Goal: Task Accomplishment & Management: Complete application form

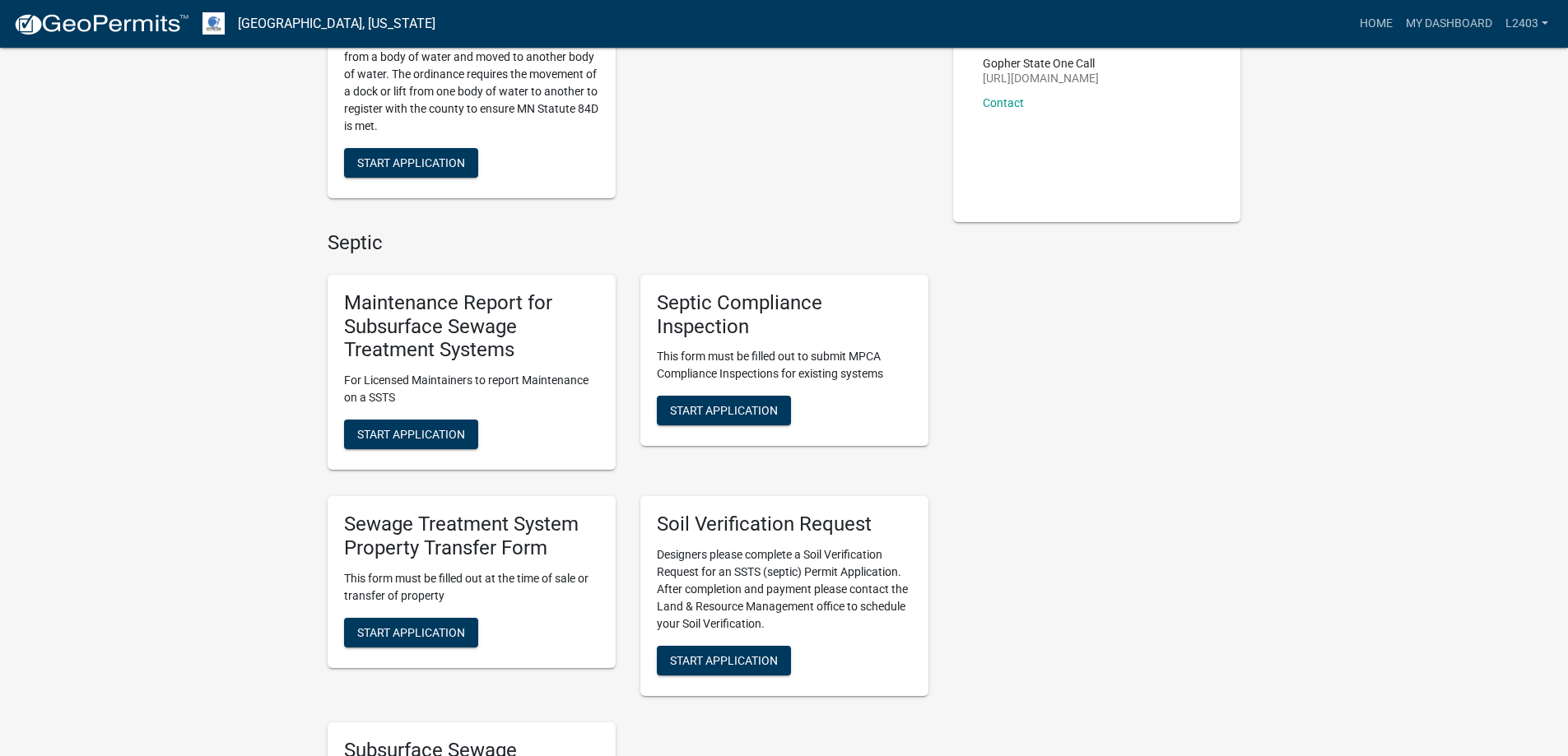
scroll to position [411, 0]
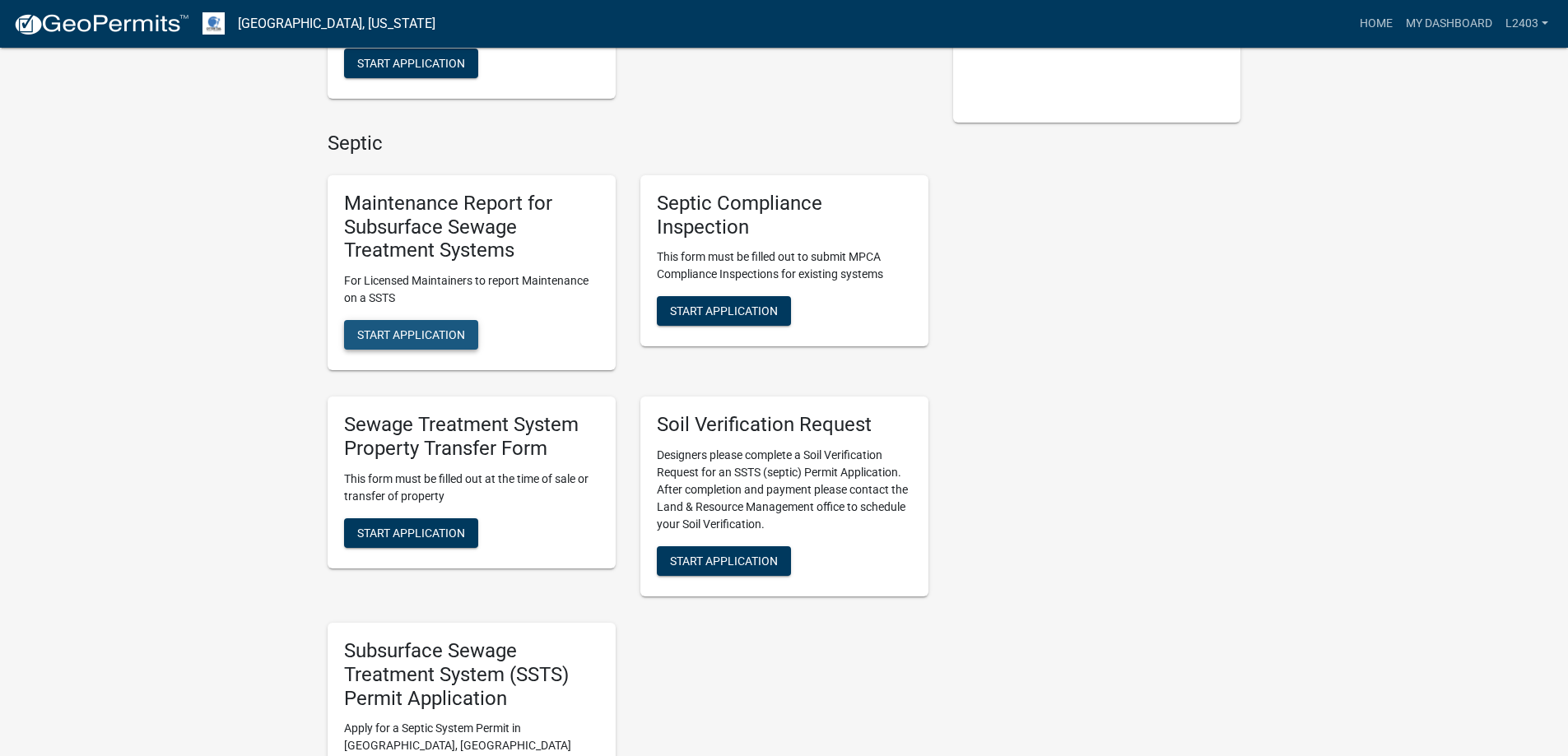
click at [465, 341] on span "Start Application" at bounding box center [411, 334] width 108 height 13
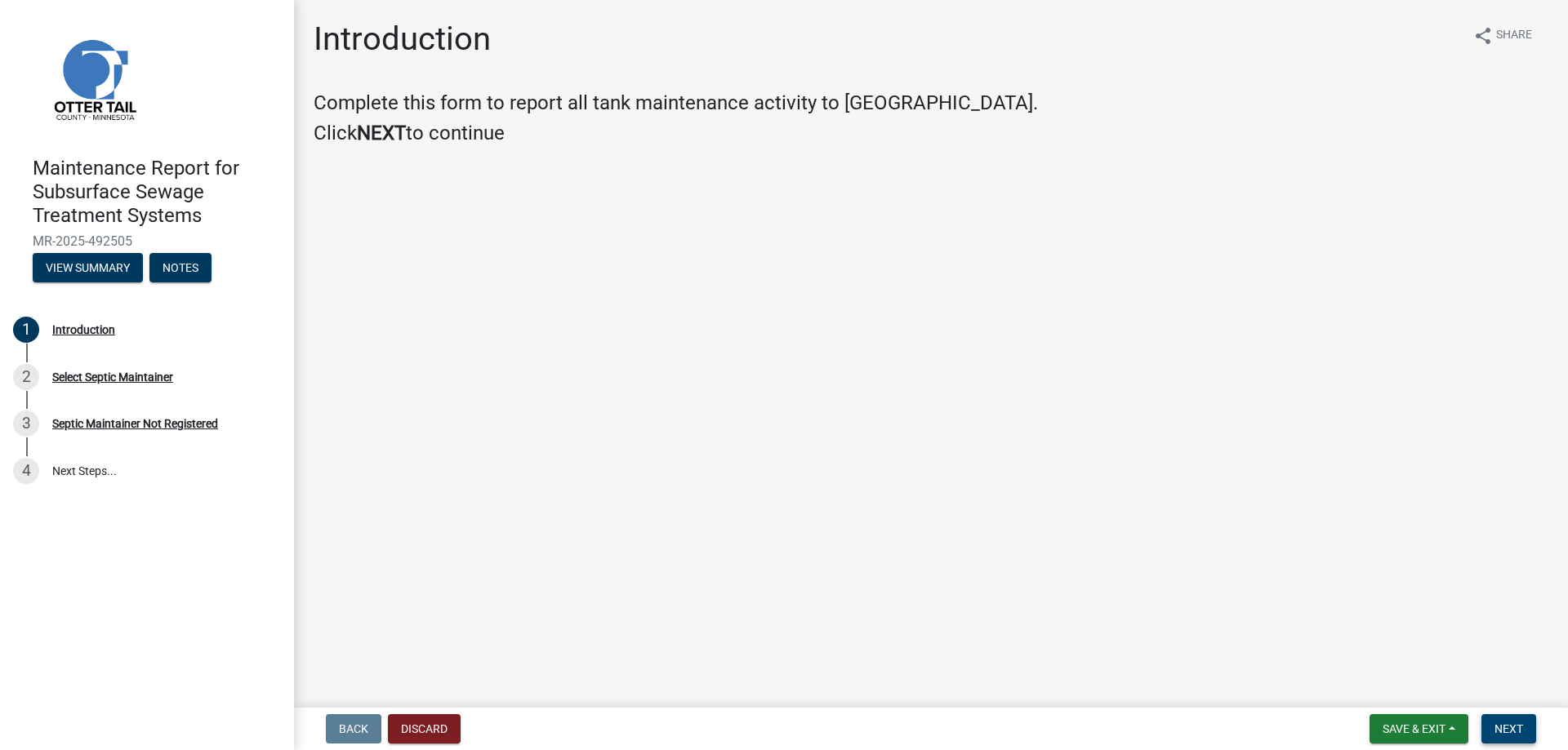
click at [1501, 724] on span "Next" at bounding box center [1508, 728] width 28 height 13
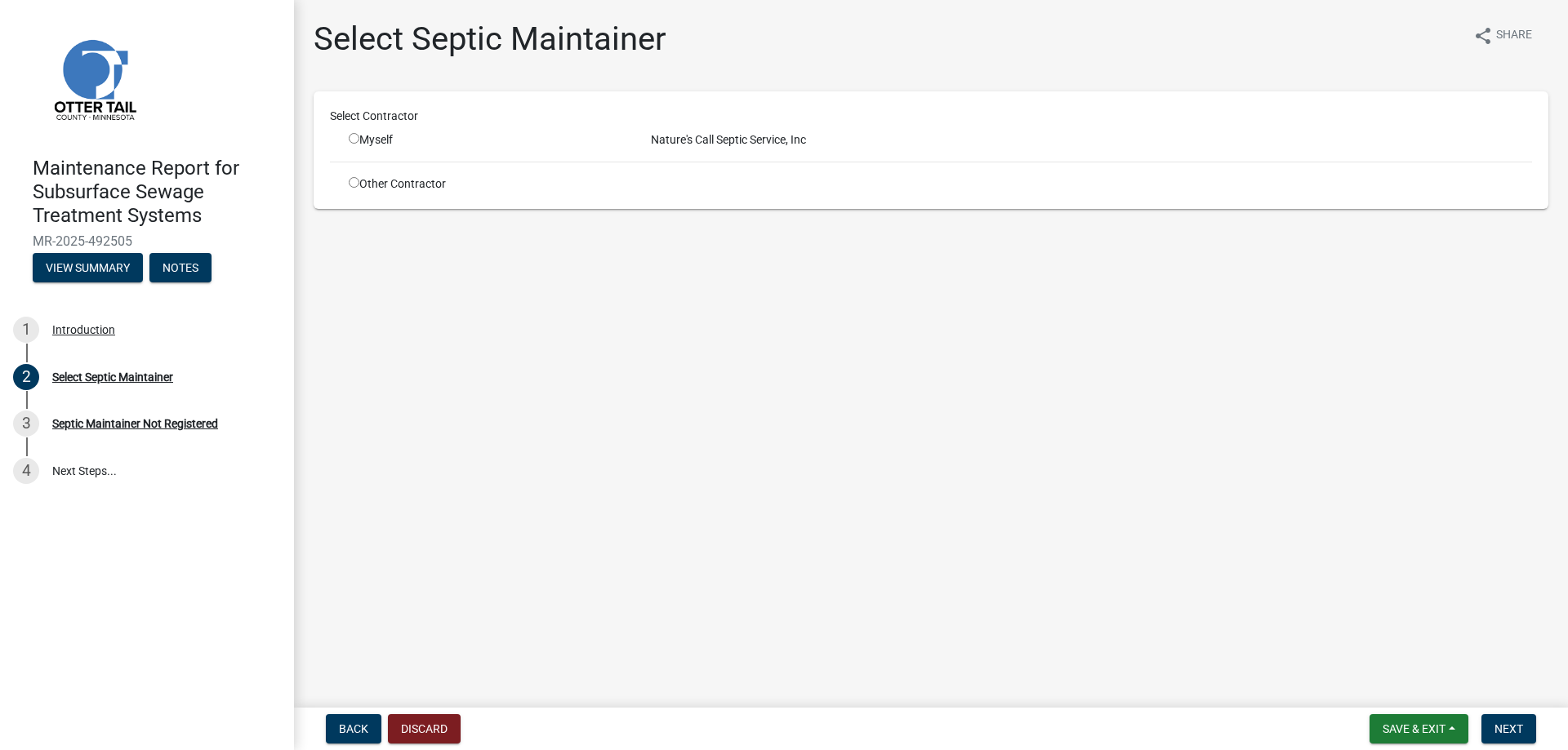
click at [359, 143] on input "radio" at bounding box center [354, 138] width 10 height 10
radio input "true"
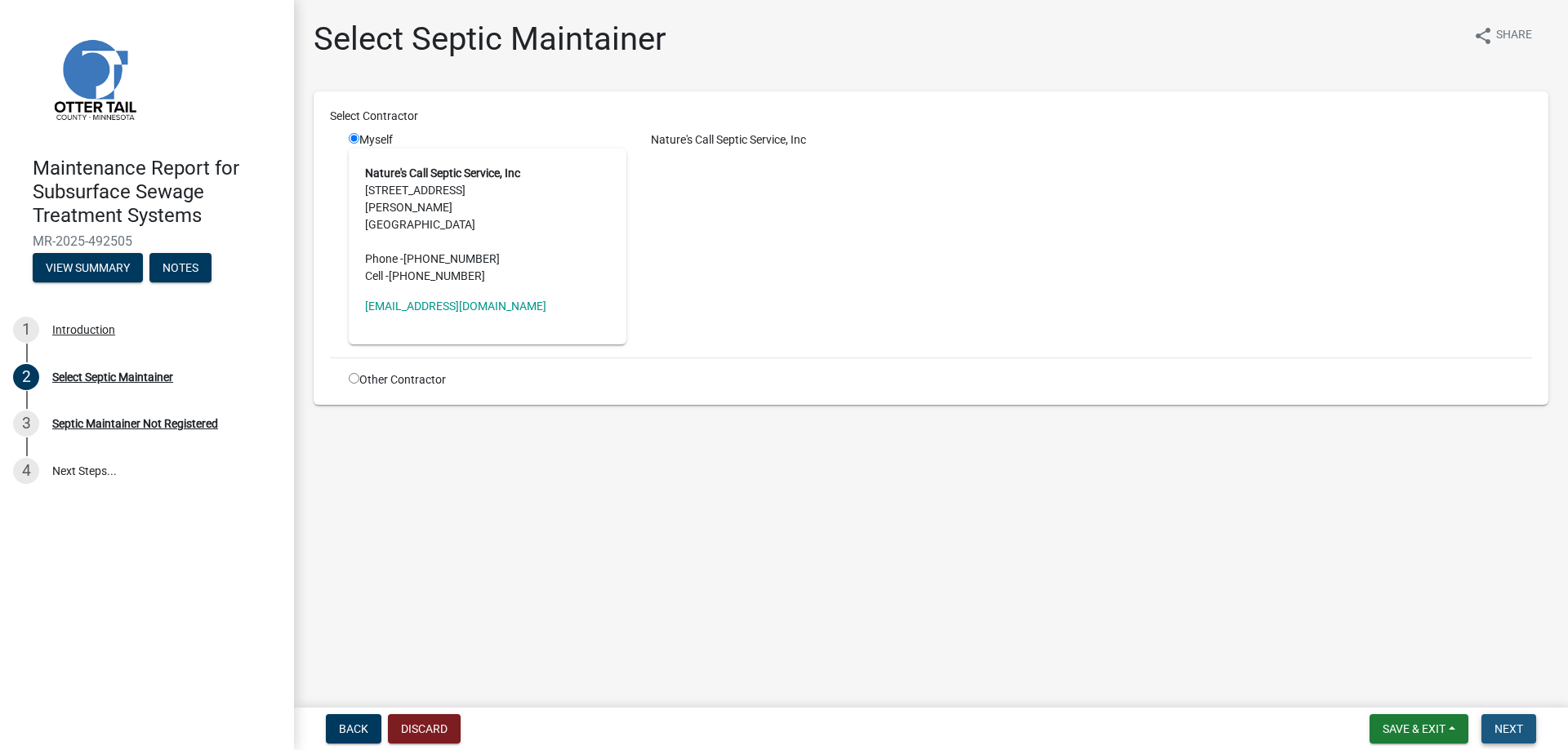
click at [1495, 728] on span "Next" at bounding box center [1508, 728] width 28 height 13
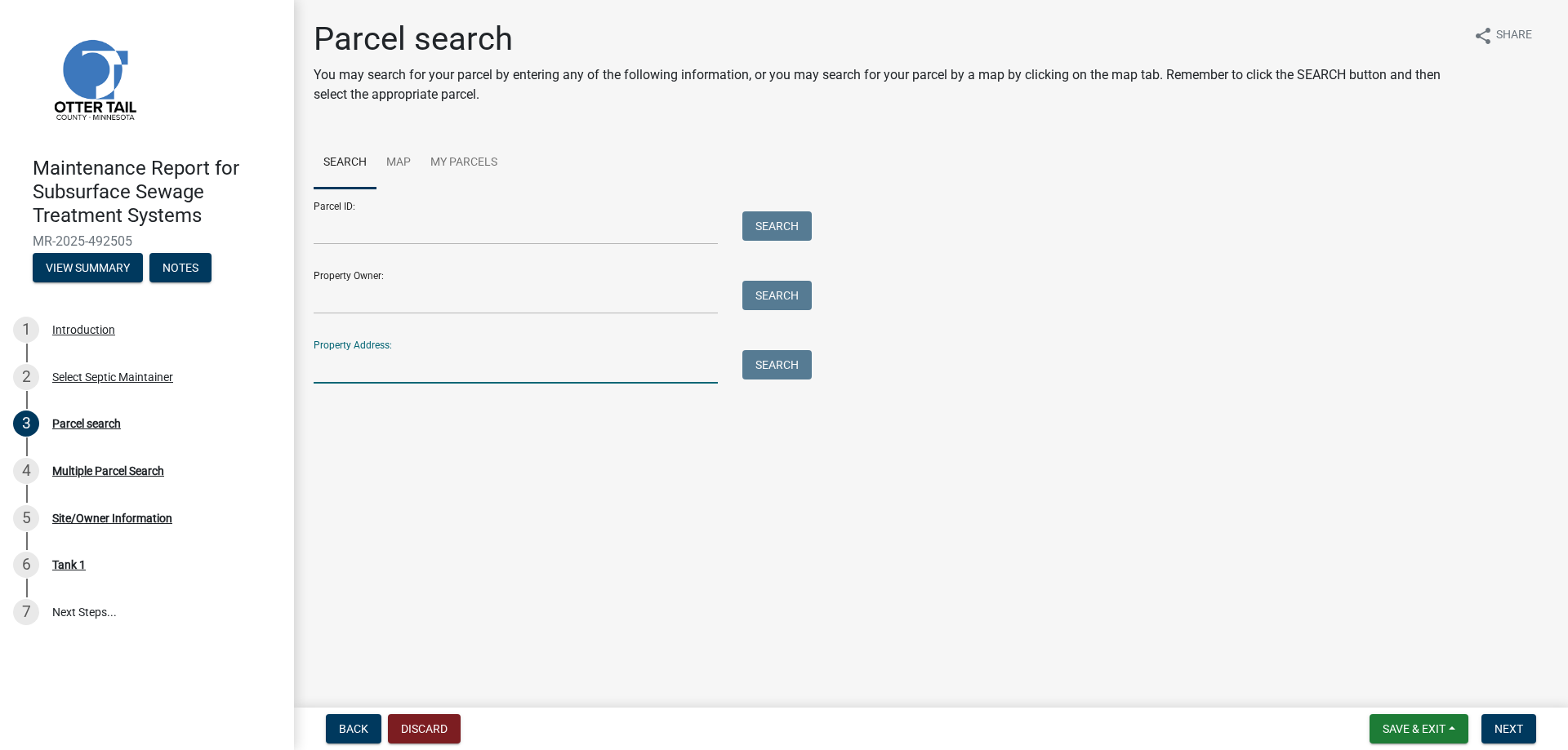
click at [378, 384] on input "Property Address:" at bounding box center [515, 367] width 404 height 34
type input "18594"
click at [793, 380] on button "Search" at bounding box center [777, 365] width 69 height 29
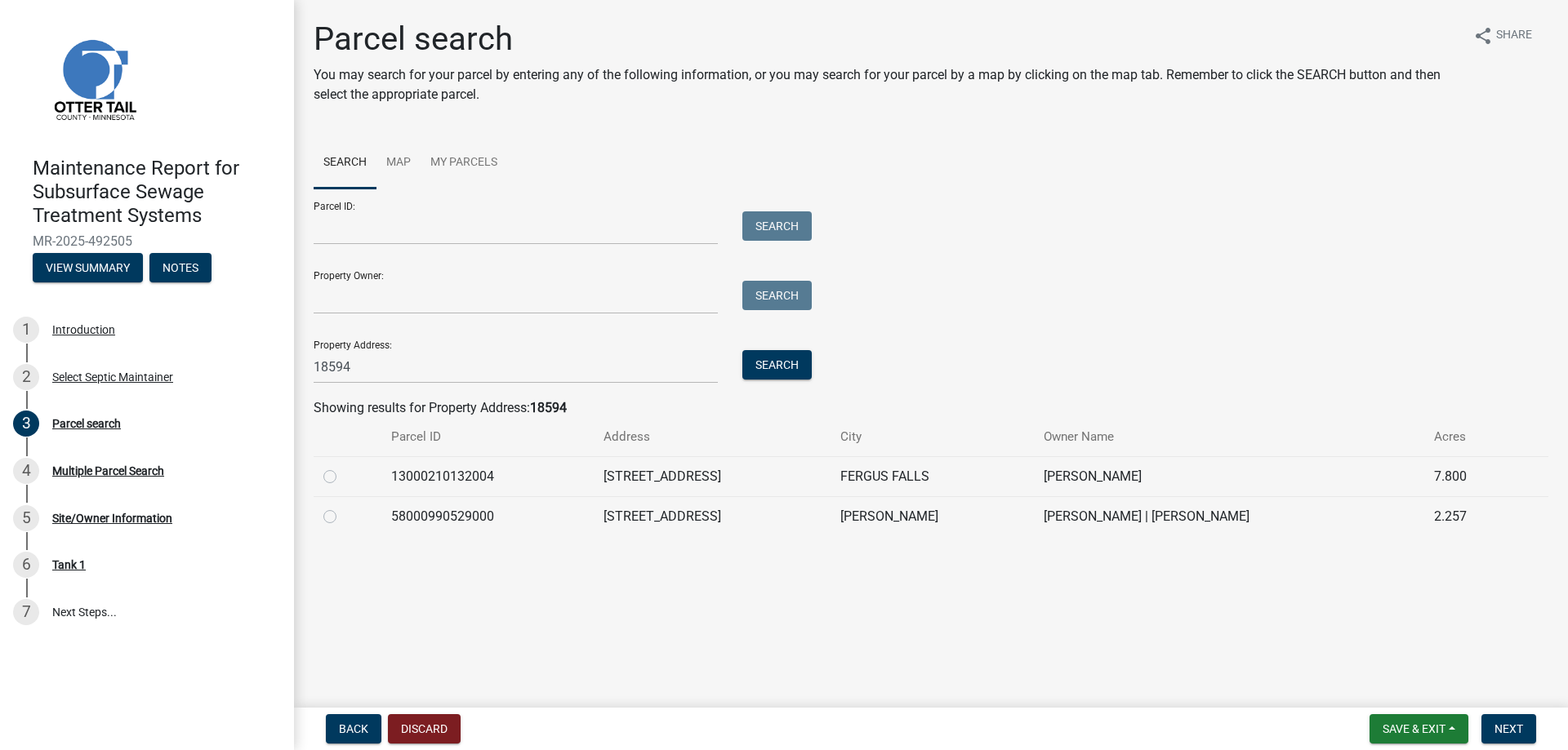
click at [343, 467] on label at bounding box center [343, 467] width 0 height 0
click at [343, 477] on input "radio" at bounding box center [348, 472] width 10 height 10
radio input "true"
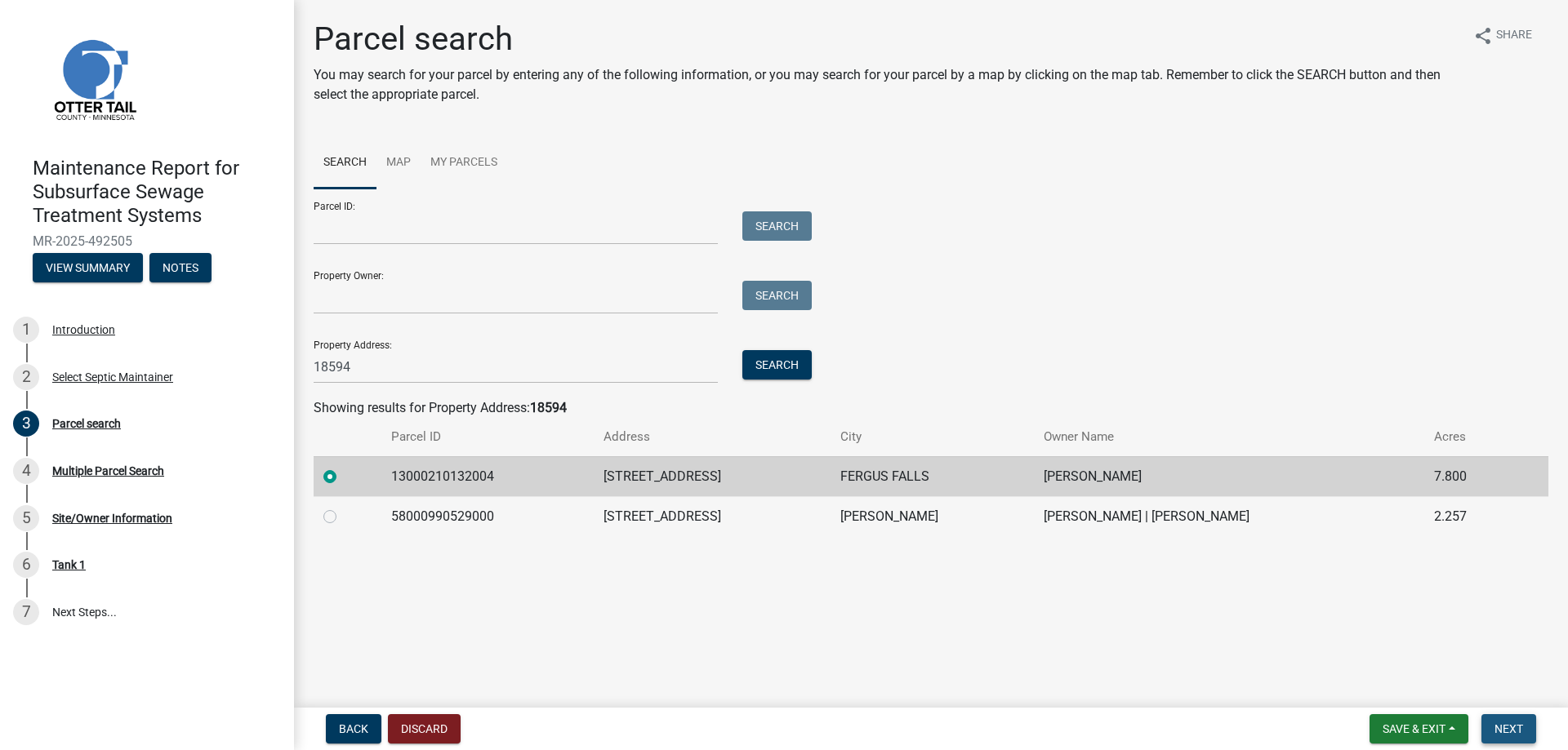
click at [1495, 722] on span "Next" at bounding box center [1508, 728] width 28 height 13
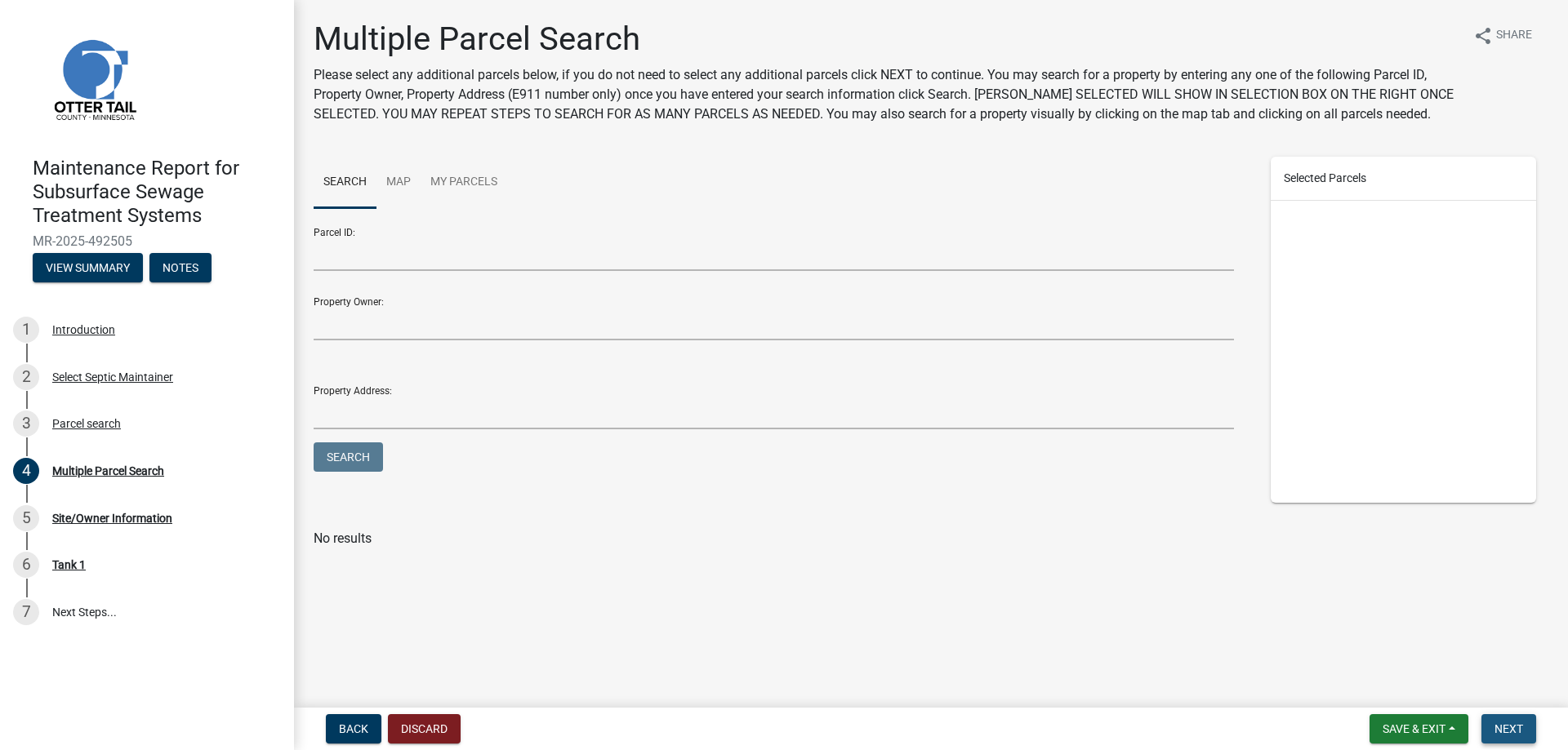
click at [1495, 722] on span "Next" at bounding box center [1508, 728] width 28 height 13
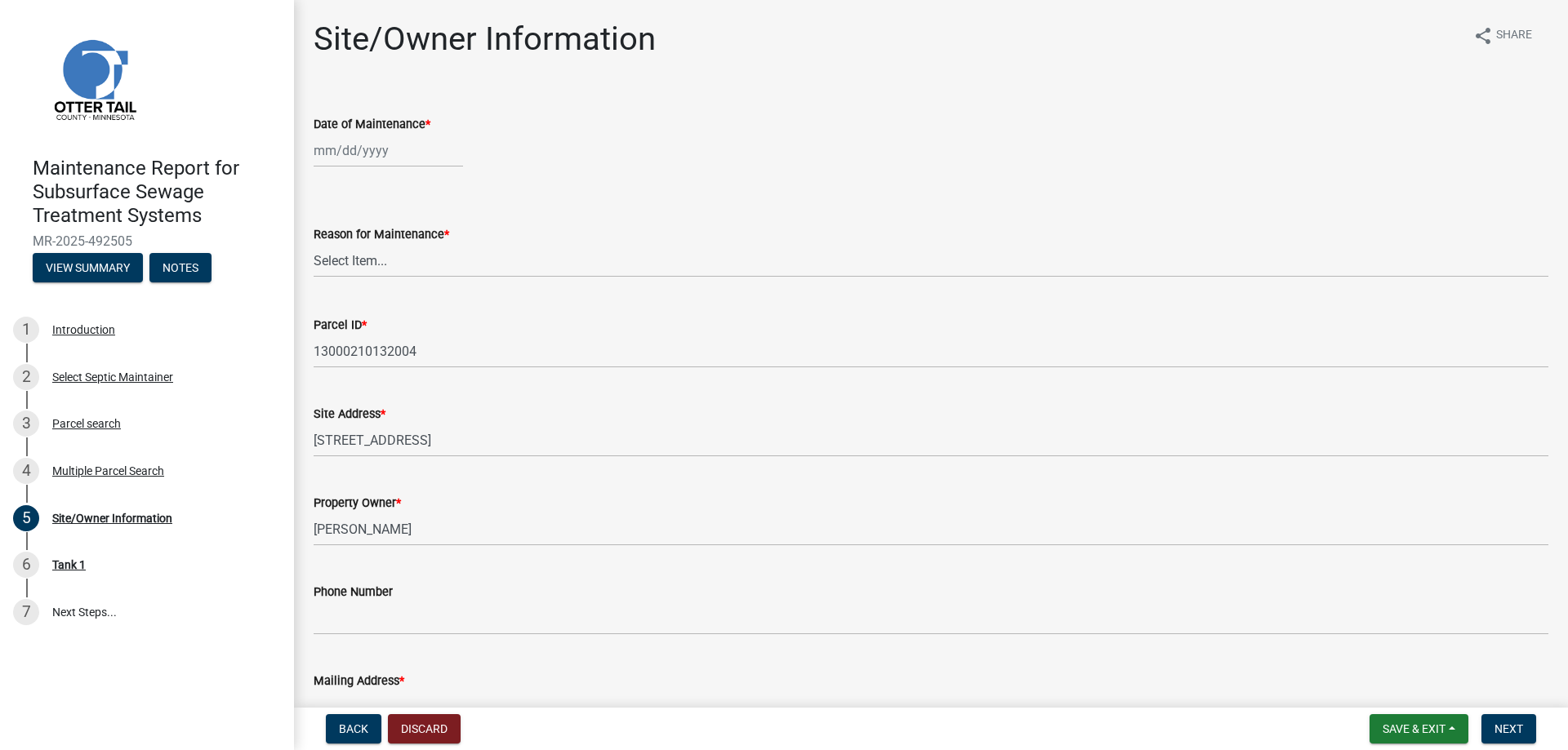
click at [373, 167] on div at bounding box center [388, 150] width 149 height 34
select select "10"
select select "2025"
click at [337, 210] on span "Previous month" at bounding box center [330, 204] width 12 height 12
select select "9"
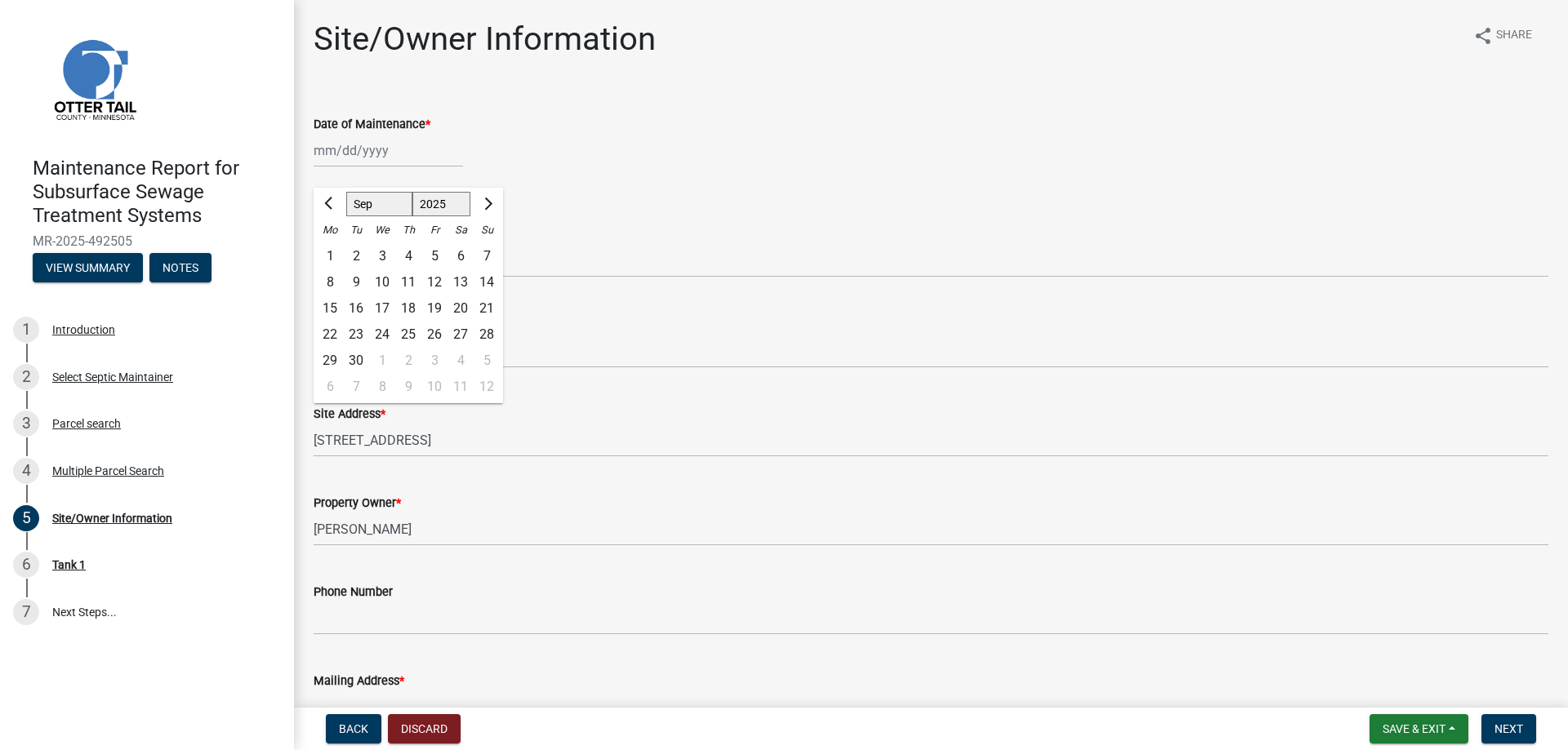
click at [369, 348] on div "23" at bounding box center [356, 335] width 26 height 26
type input "[DATE]"
click at [388, 278] on select "Select Item... Called Routine Other" at bounding box center [931, 261] width 1235 height 34
click at [319, 278] on select "Select Item... Called Routine Other" at bounding box center [931, 261] width 1235 height 34
select select "3ac72b63-7b21-42e4-8192-806faae7a4f1"
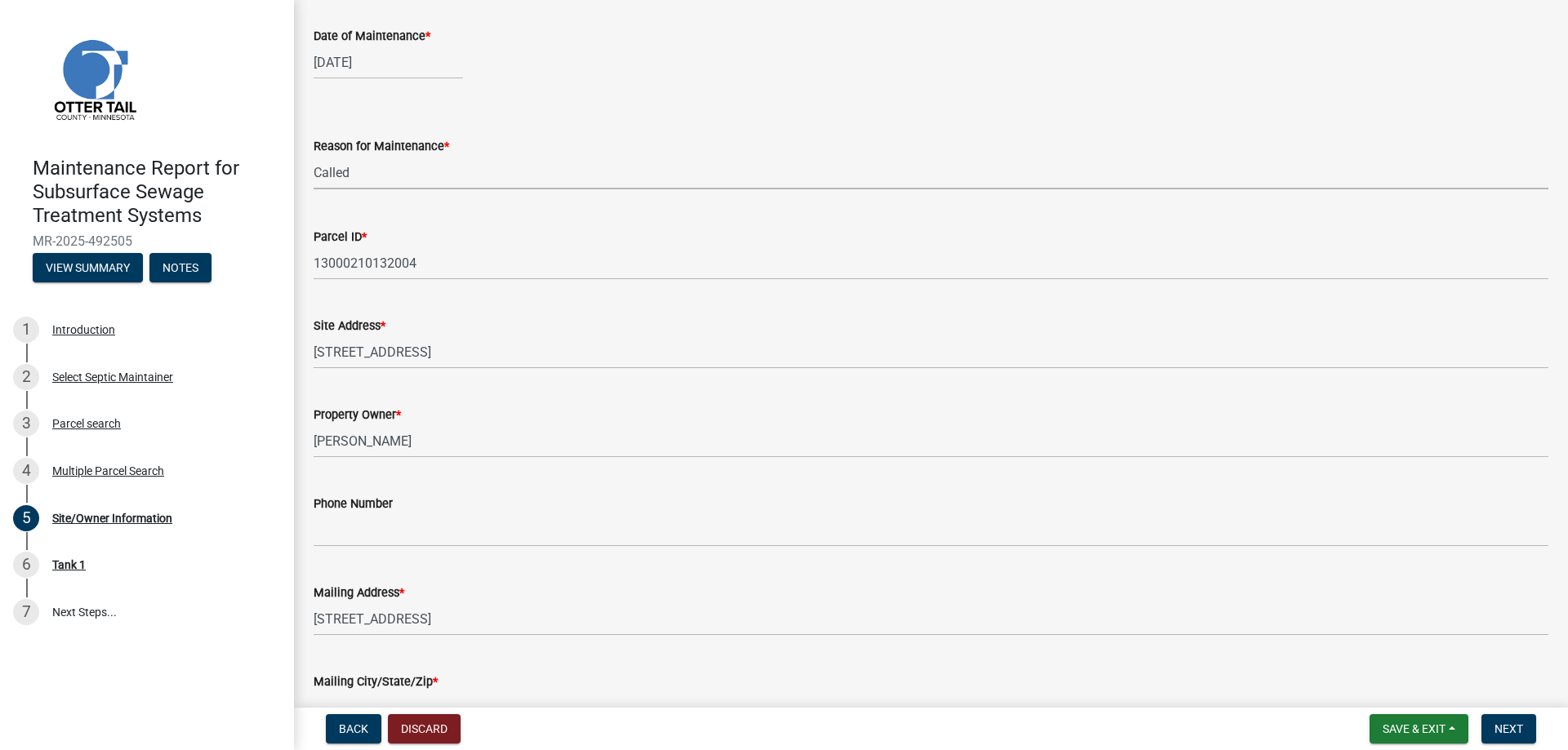
scroll to position [245, 0]
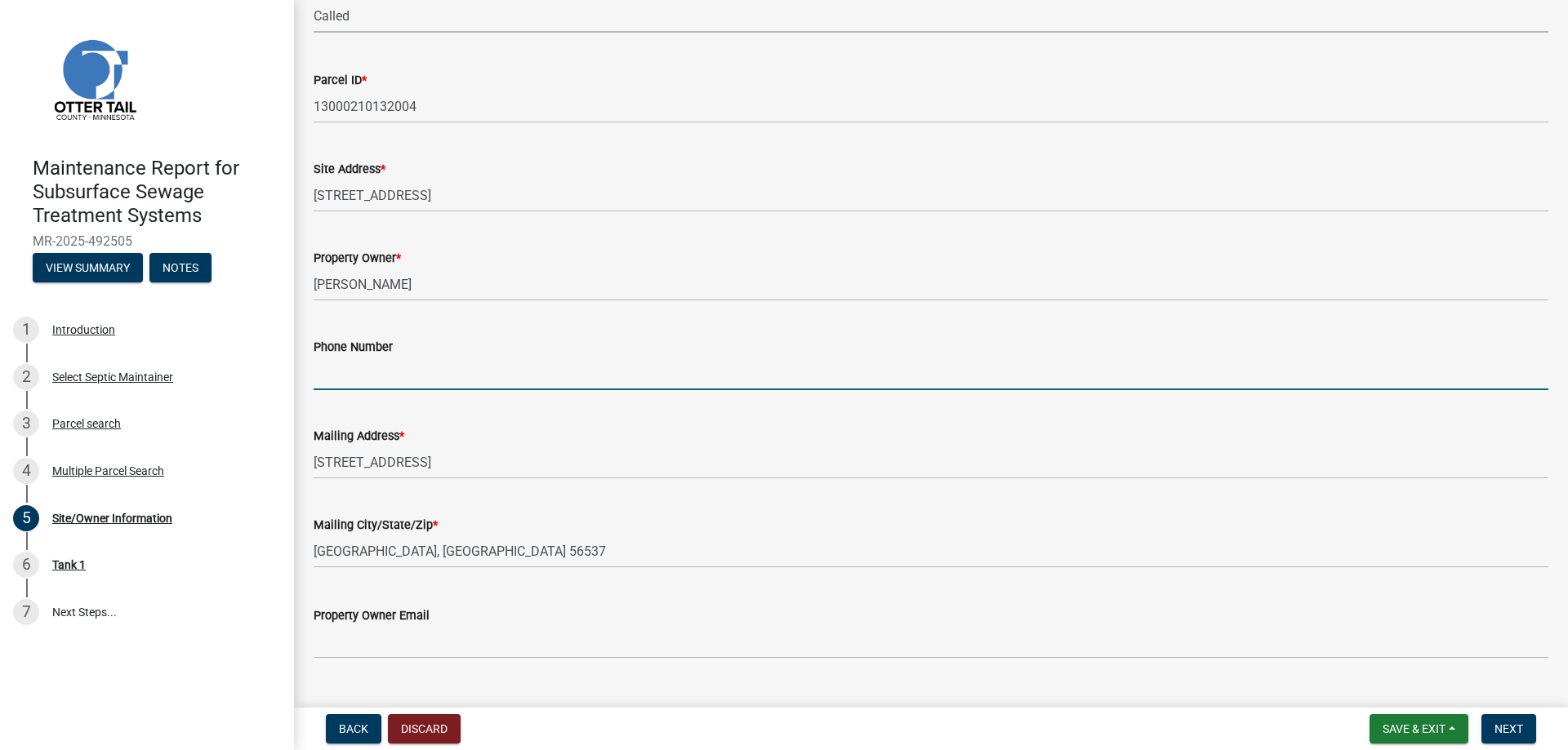
click at [362, 390] on input "Phone Number" at bounding box center [931, 373] width 1235 height 34
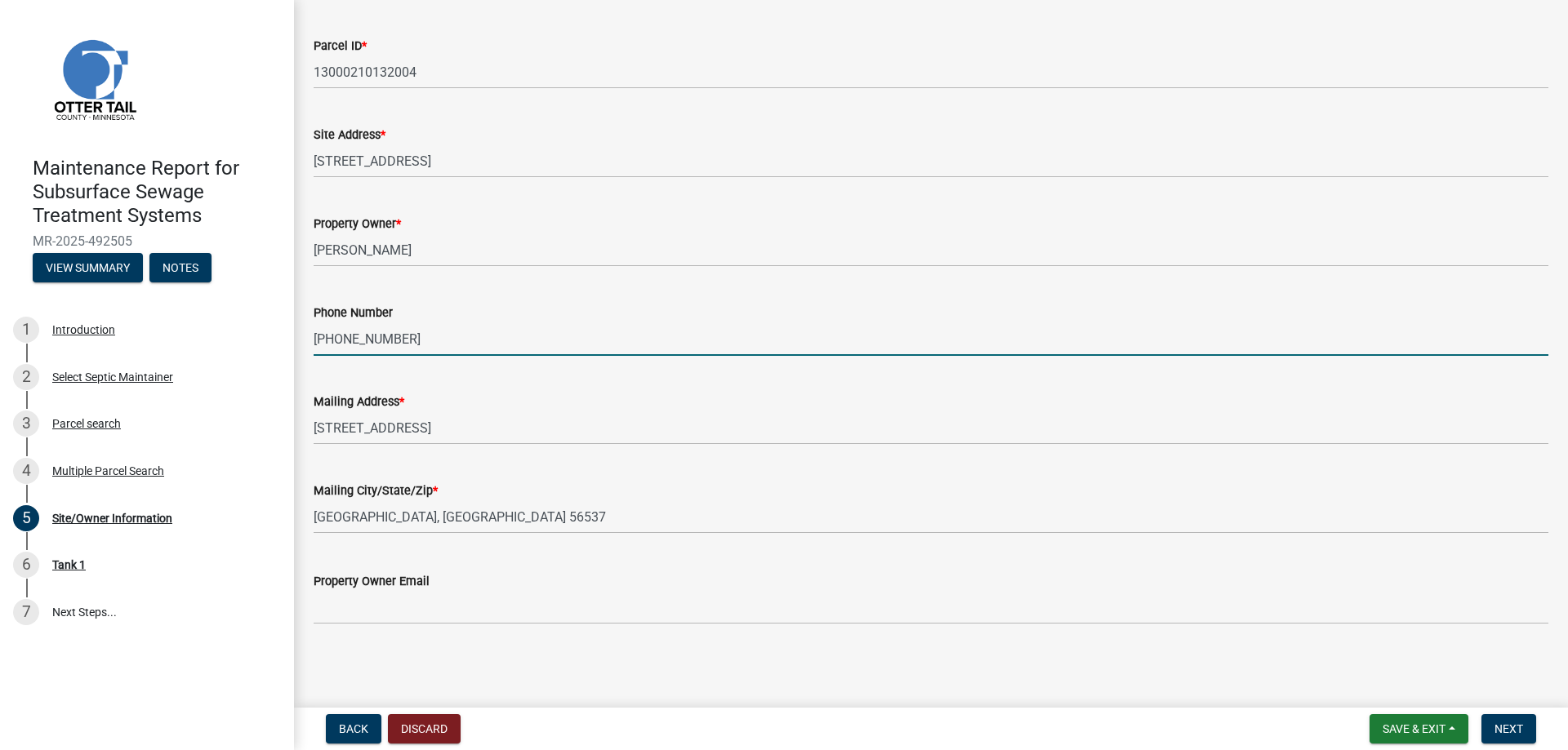
scroll to position [508, 0]
type input "[PHONE_NUMBER]"
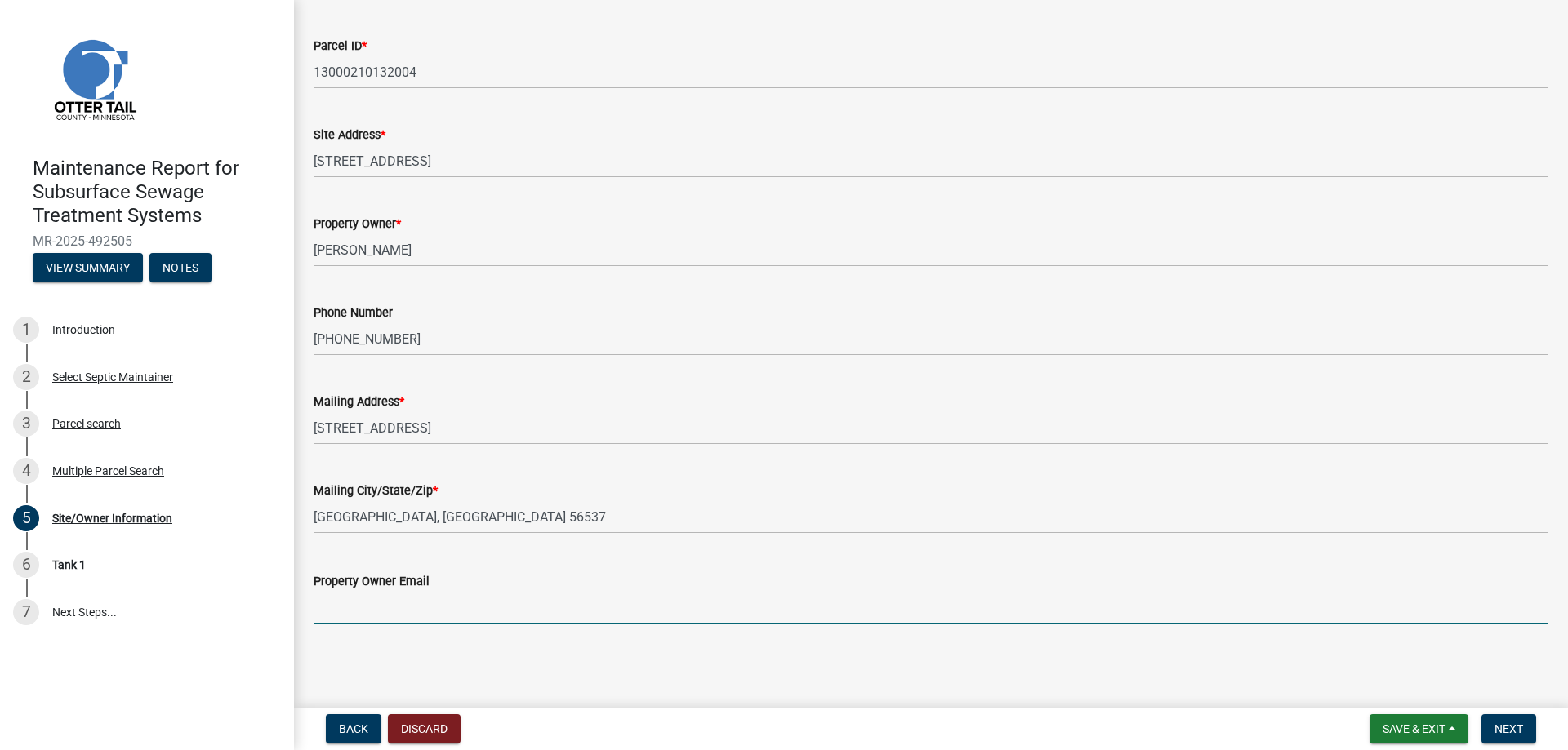
click at [375, 600] on input "Property Owner Email" at bounding box center [931, 608] width 1235 height 34
type input "[PERSON_NAME][EMAIL_ADDRESS][PERSON_NAME][DOMAIN_NAME]"
click at [1501, 725] on span "Next" at bounding box center [1508, 728] width 28 height 13
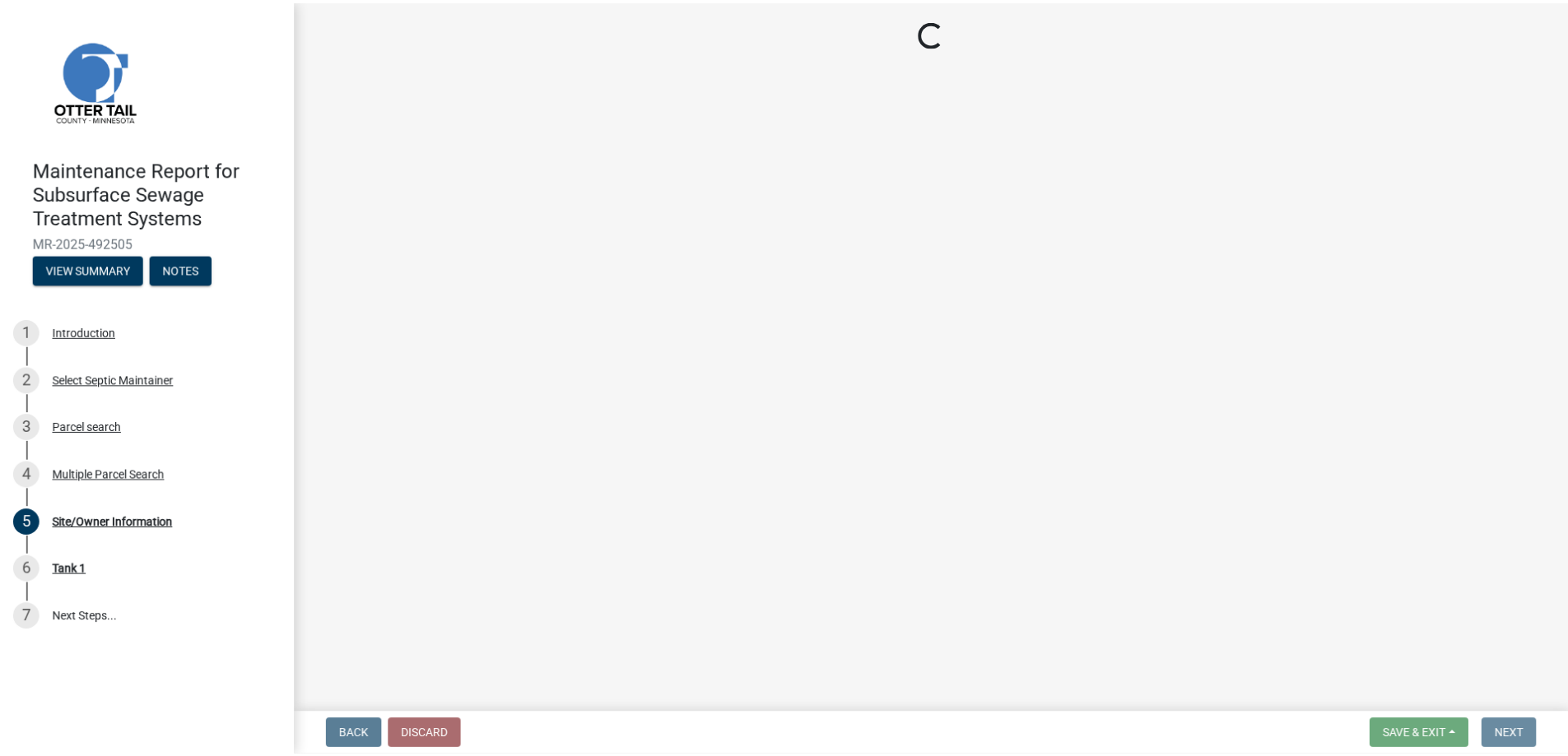
scroll to position [0, 0]
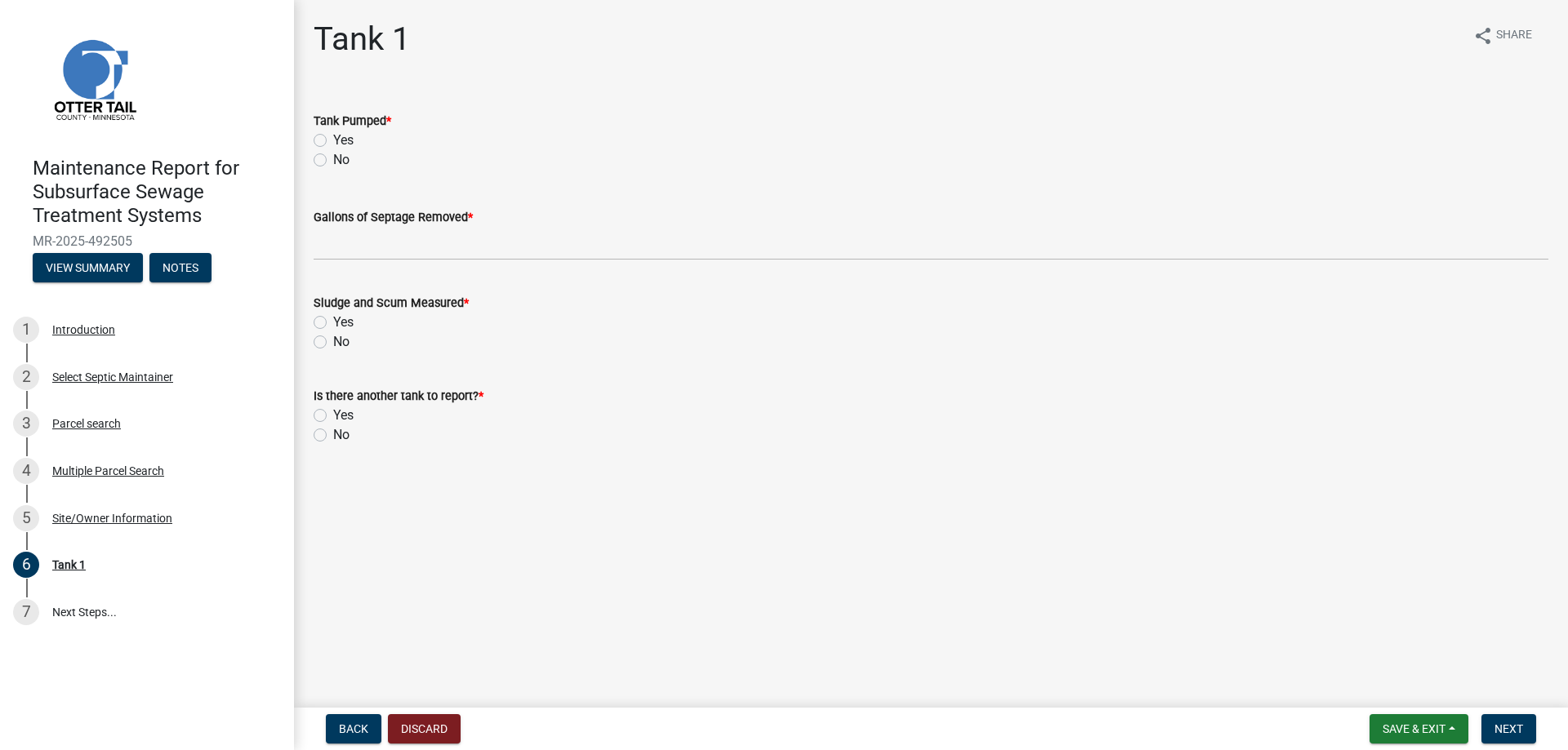
click at [354, 150] on label "Yes" at bounding box center [344, 140] width 21 height 20
click at [344, 142] on input "Yes" at bounding box center [338, 136] width 10 height 10
radio input "true"
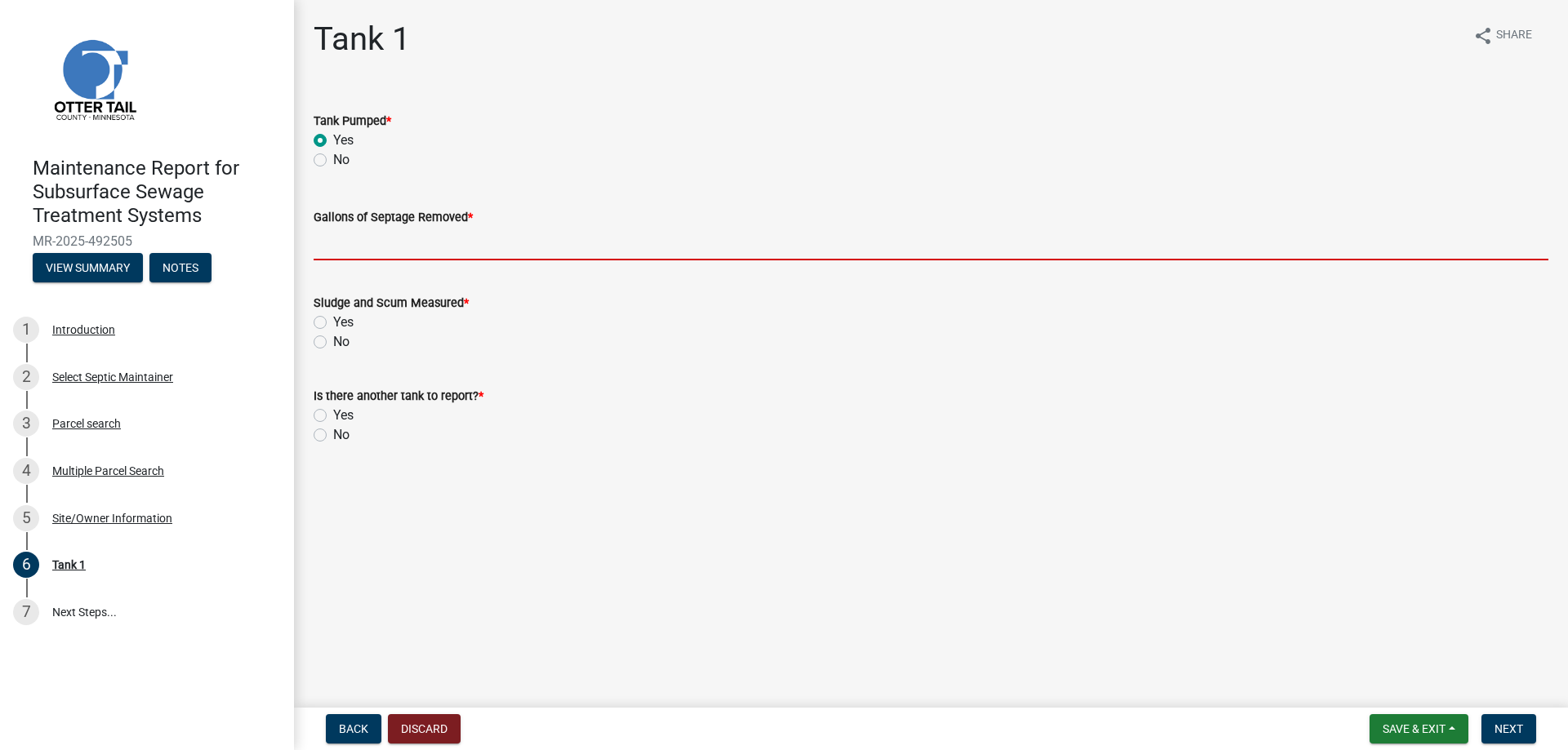
click at [371, 261] on input "Gallons of Septage Removed *" at bounding box center [931, 243] width 1235 height 34
type input "1500"
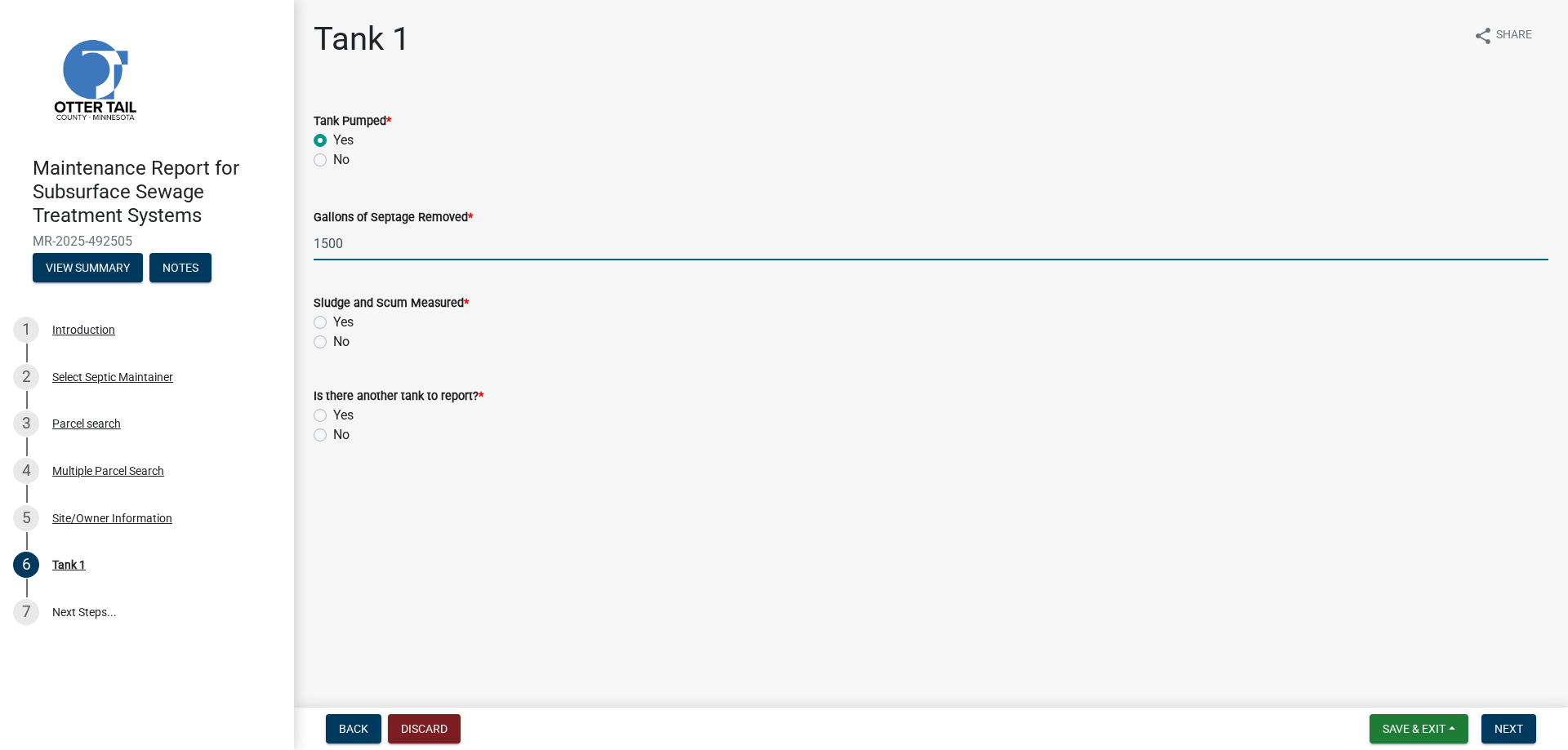
click at [333, 332] on label "Yes" at bounding box center [344, 322] width 21 height 20
click at [333, 324] on input "Yes" at bounding box center [338, 318] width 10 height 10
radio input "true"
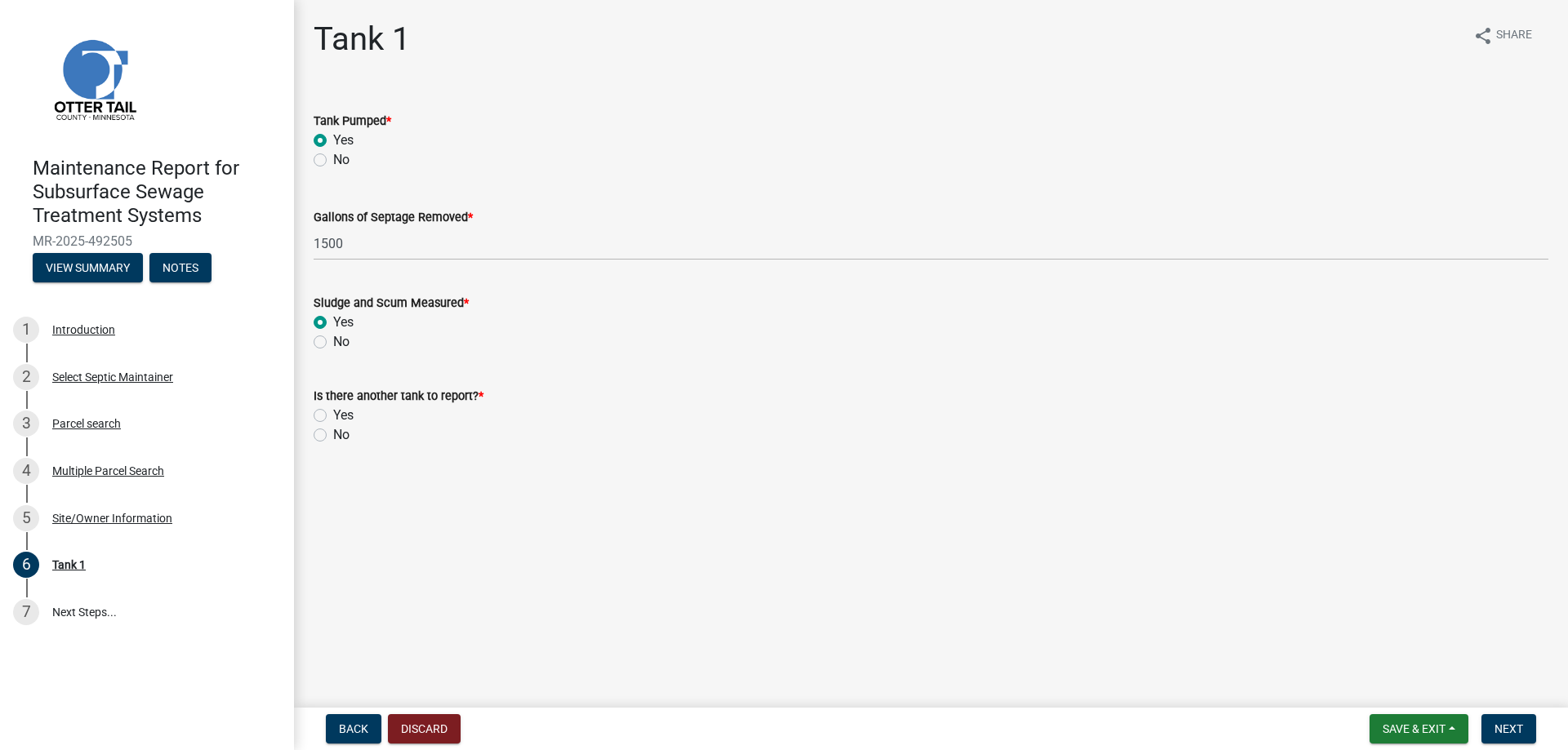
drag, startPoint x: 327, startPoint y: 541, endPoint x: 543, endPoint y: 573, distance: 218.4
click at [333, 444] on label "No" at bounding box center [341, 435] width 16 height 20
click at [333, 436] on input "No" at bounding box center [338, 431] width 10 height 10
radio input "true"
click at [1482, 715] on button "Next" at bounding box center [1508, 729] width 54 height 29
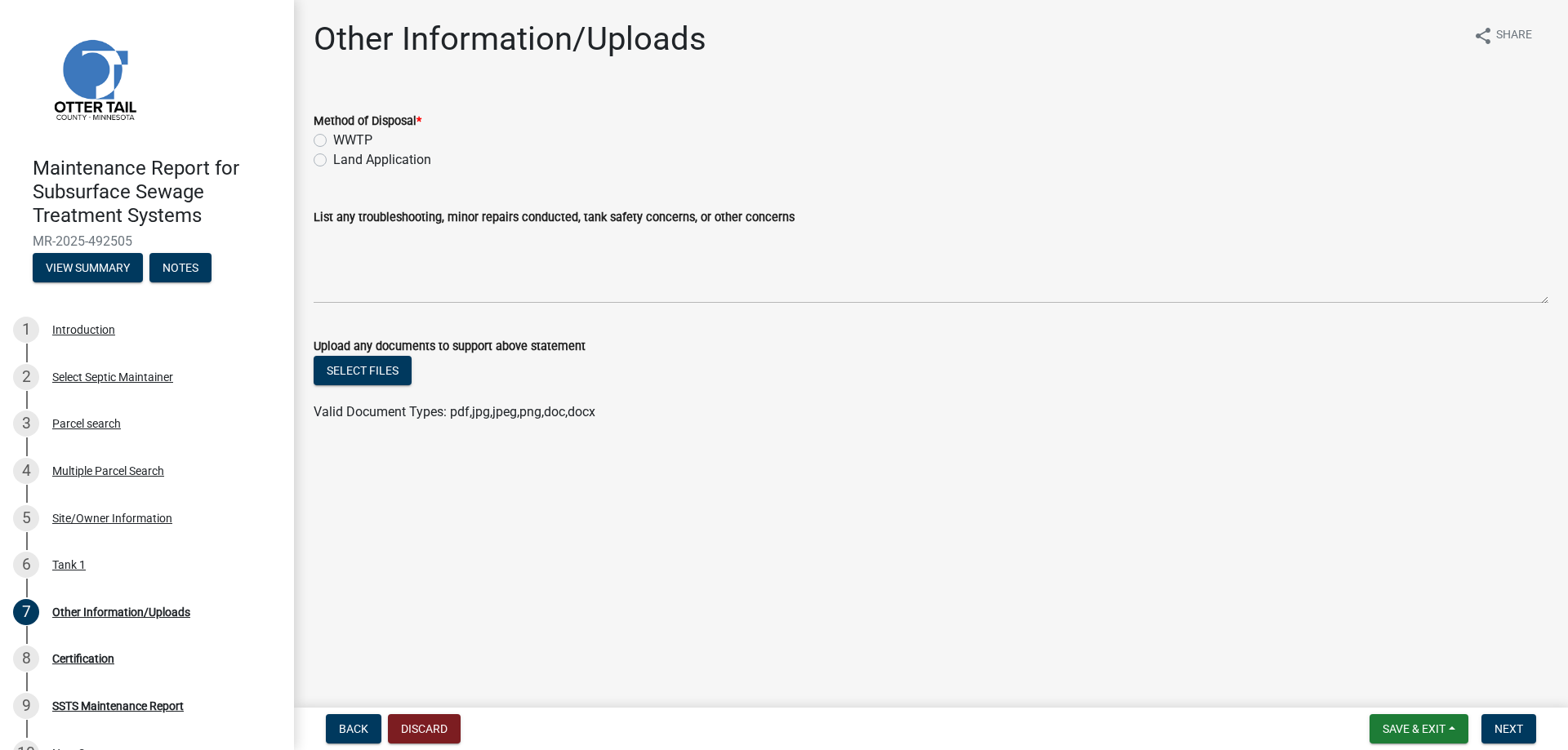
click at [390, 170] on label "Land Application" at bounding box center [382, 160] width 98 height 20
click at [344, 161] on input "Land Application" at bounding box center [338, 155] width 10 height 10
radio input "true"
click at [1508, 725] on span "Next" at bounding box center [1508, 728] width 28 height 13
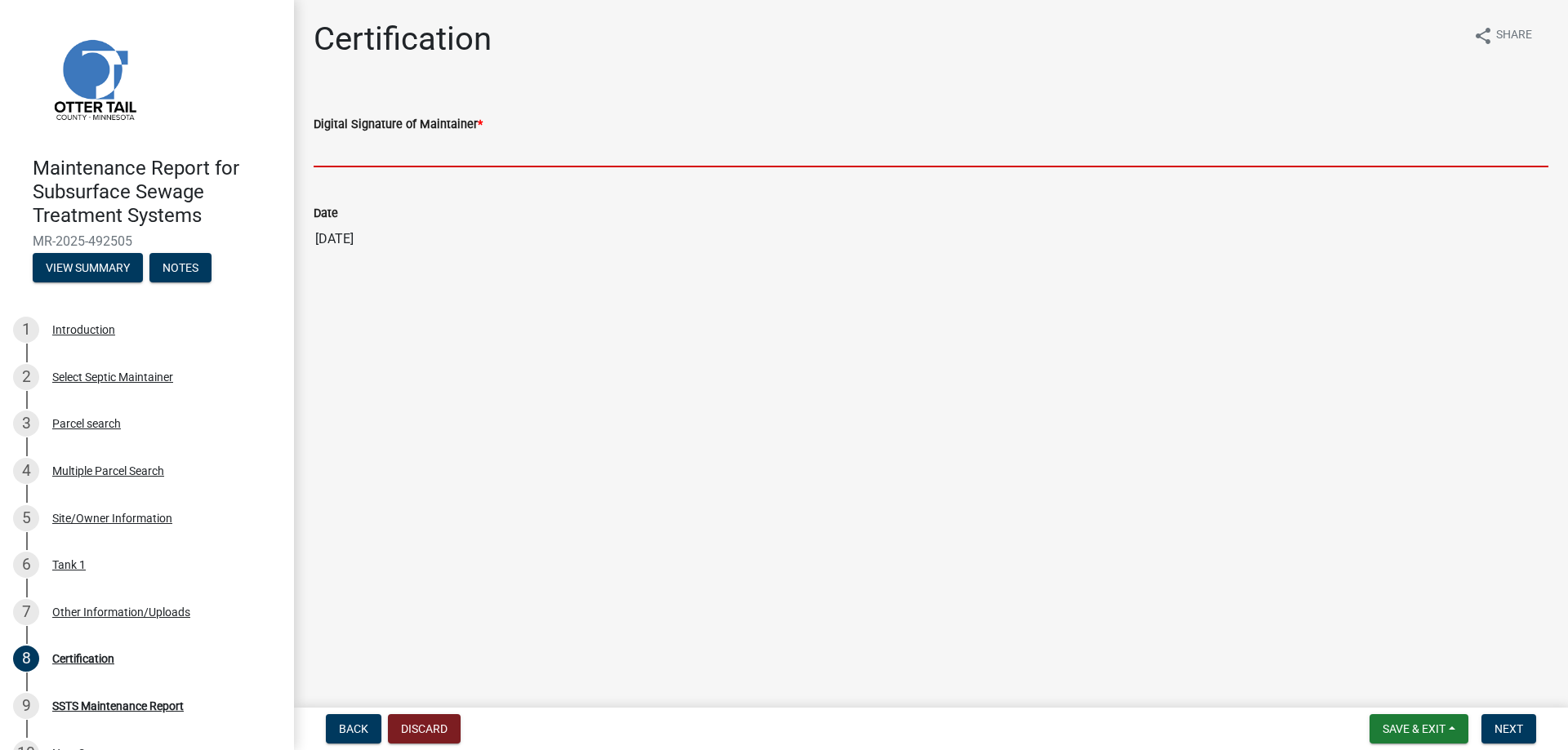
click at [363, 167] on input "Digital Signature of Maintainer *" at bounding box center [931, 150] width 1235 height 34
type input "[PERSON_NAME]/KG"
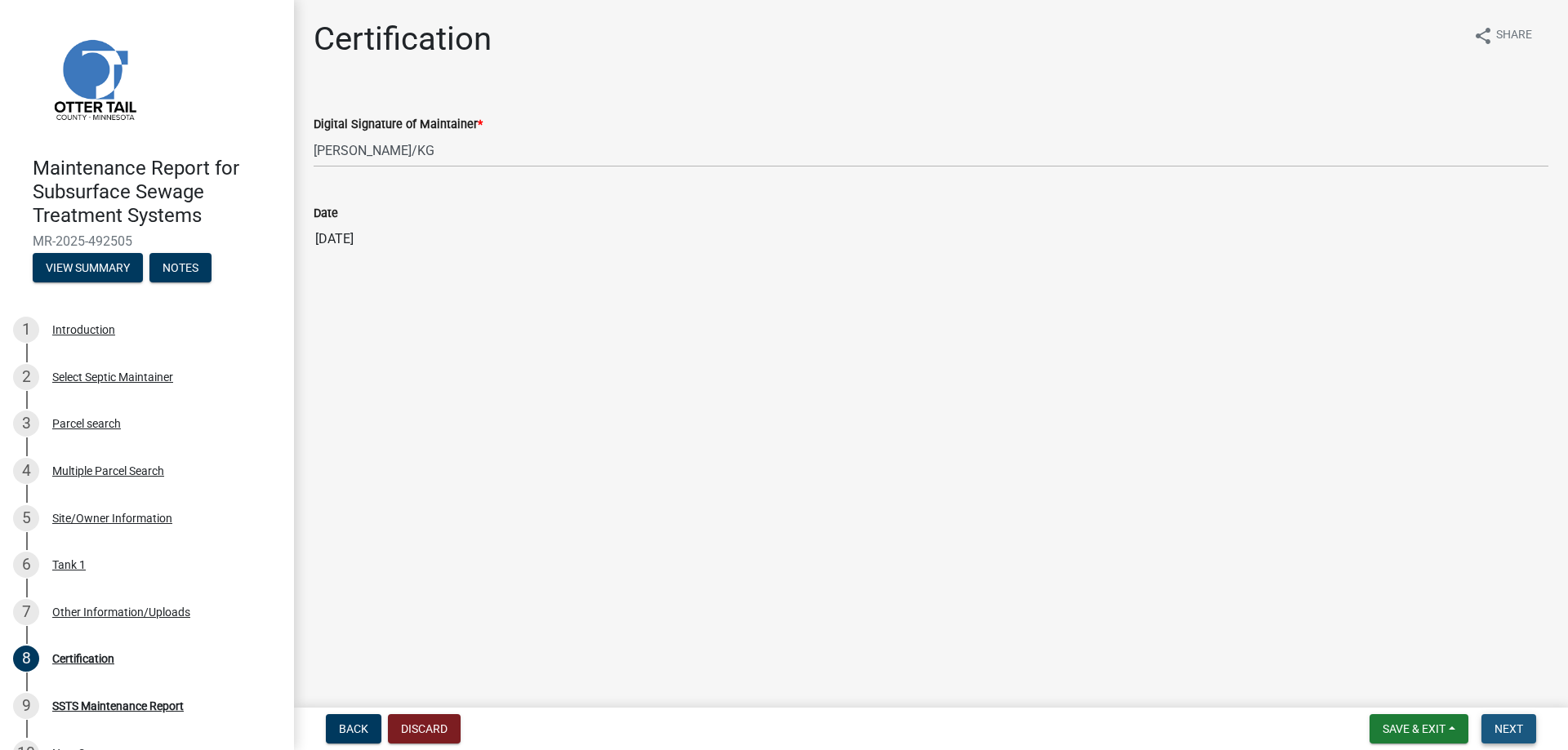
click at [1495, 729] on span "Next" at bounding box center [1508, 728] width 28 height 13
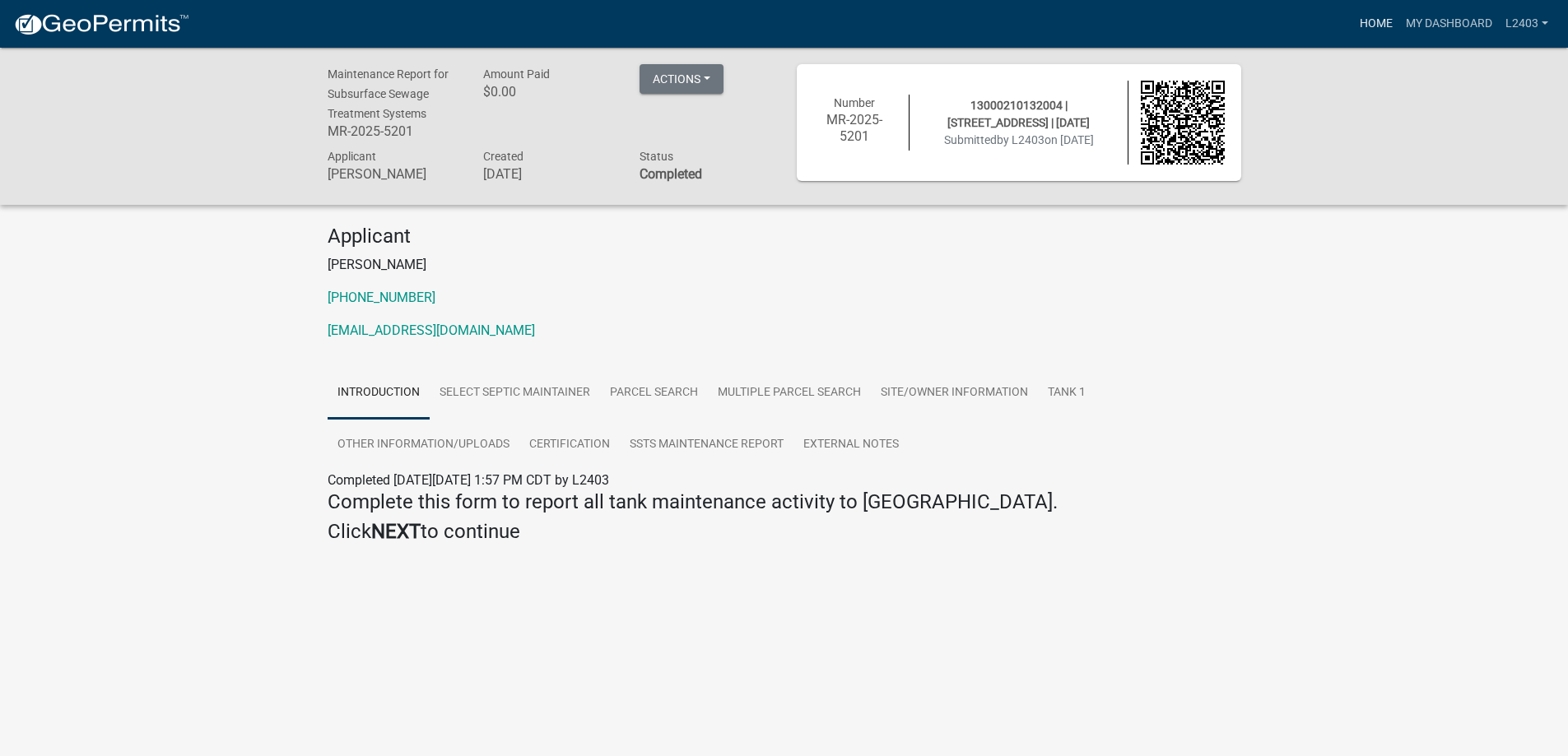
click at [1353, 33] on link "Home" at bounding box center [1376, 23] width 46 height 31
